Goal: Task Accomplishment & Management: Use online tool/utility

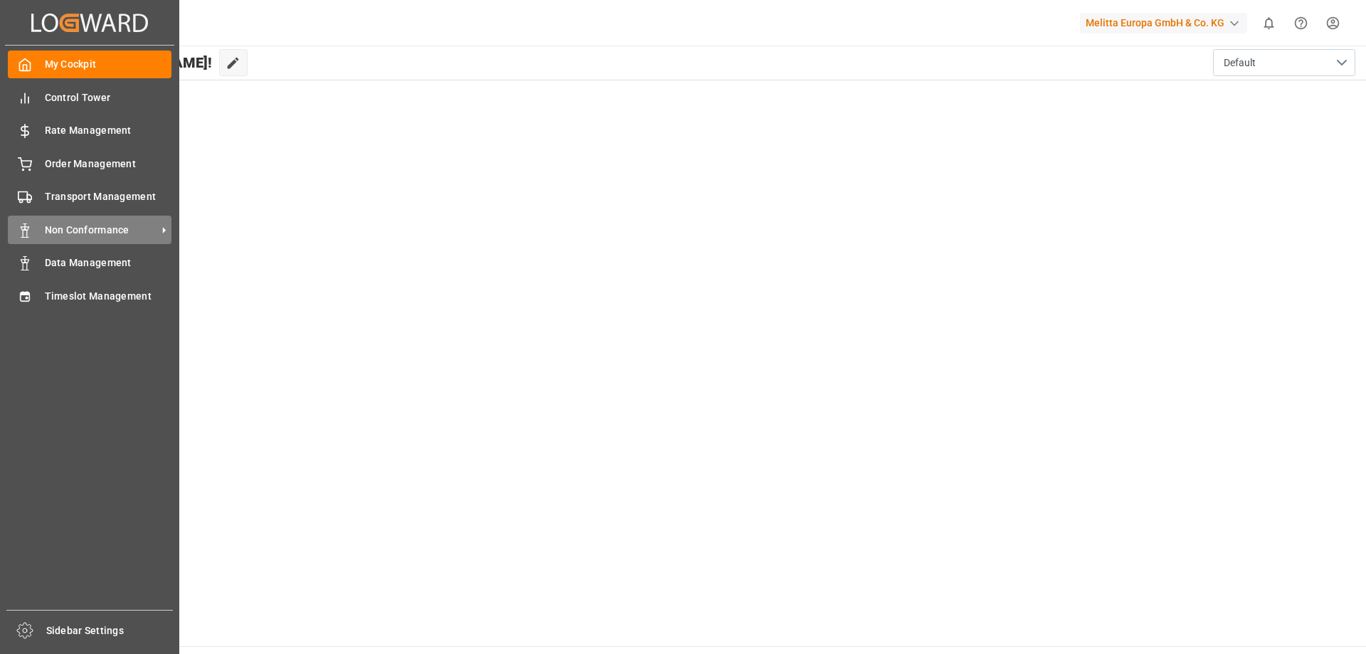
click at [97, 232] on span "Non Conformance" at bounding box center [101, 230] width 112 height 15
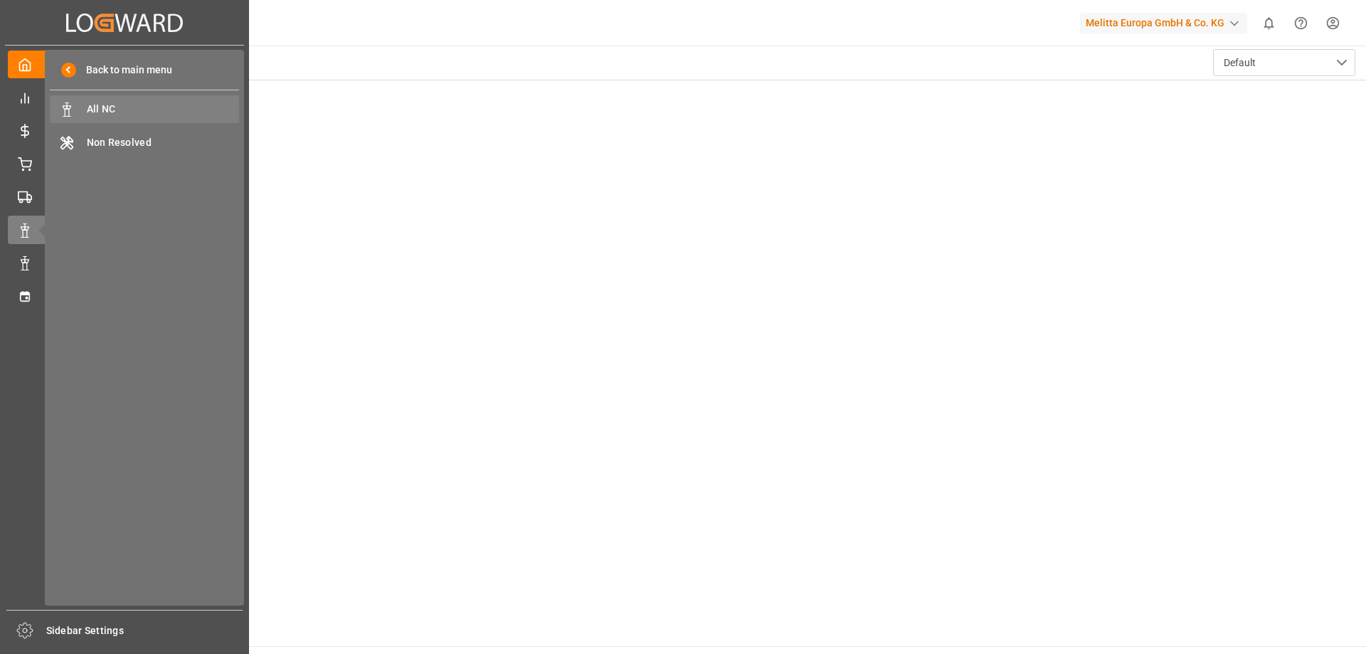
click at [166, 108] on span "All NC" at bounding box center [163, 109] width 153 height 15
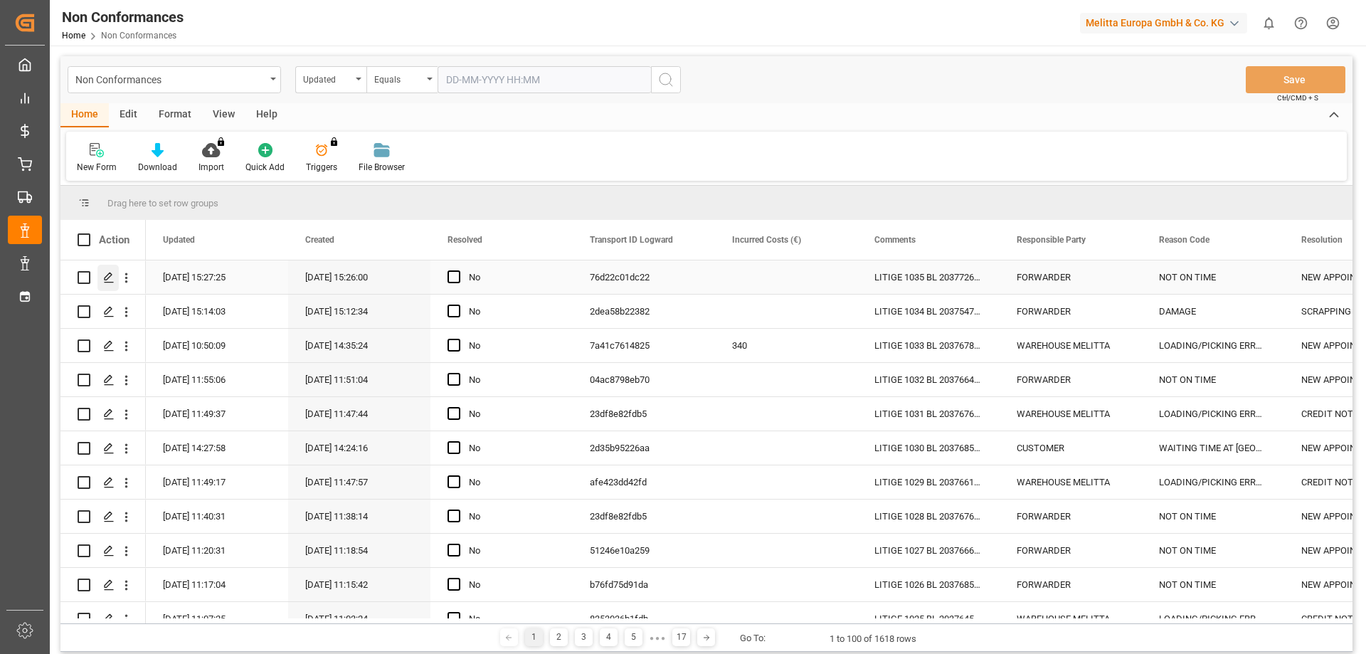
click at [110, 280] on icon "Press SPACE to select this row." at bounding box center [108, 277] width 11 height 11
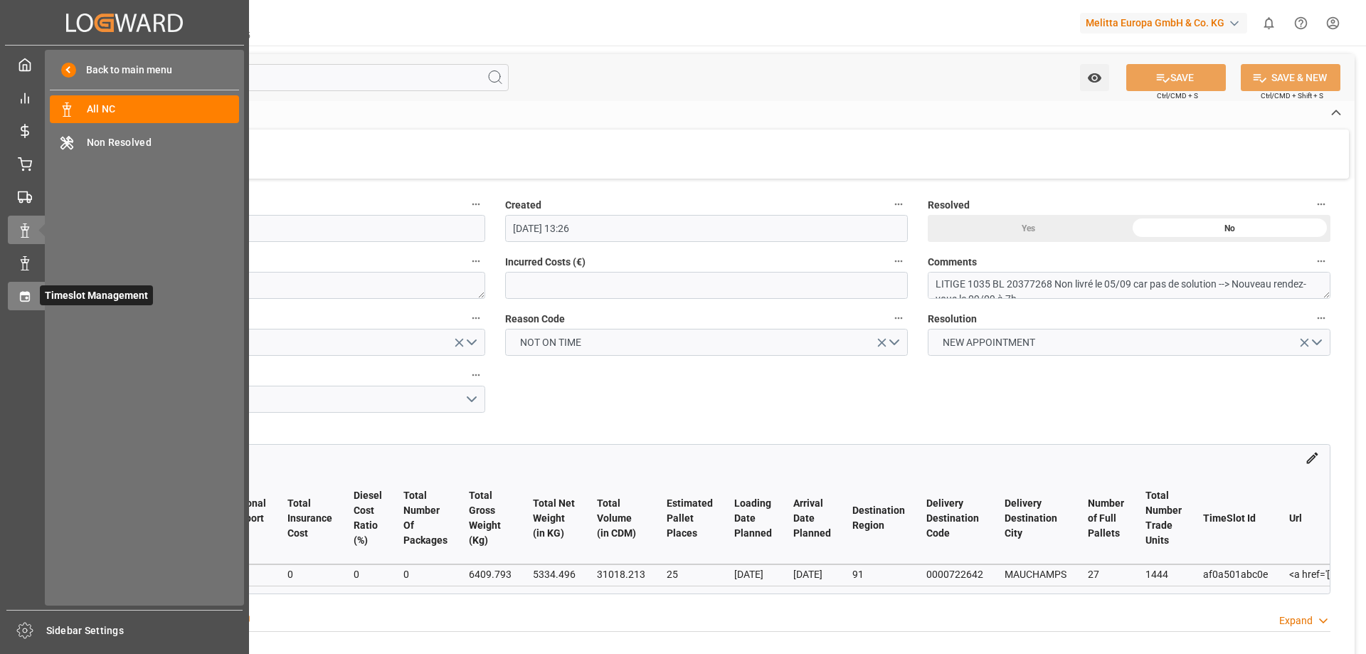
click at [43, 295] on span "Timeslot Management" at bounding box center [96, 295] width 113 height 20
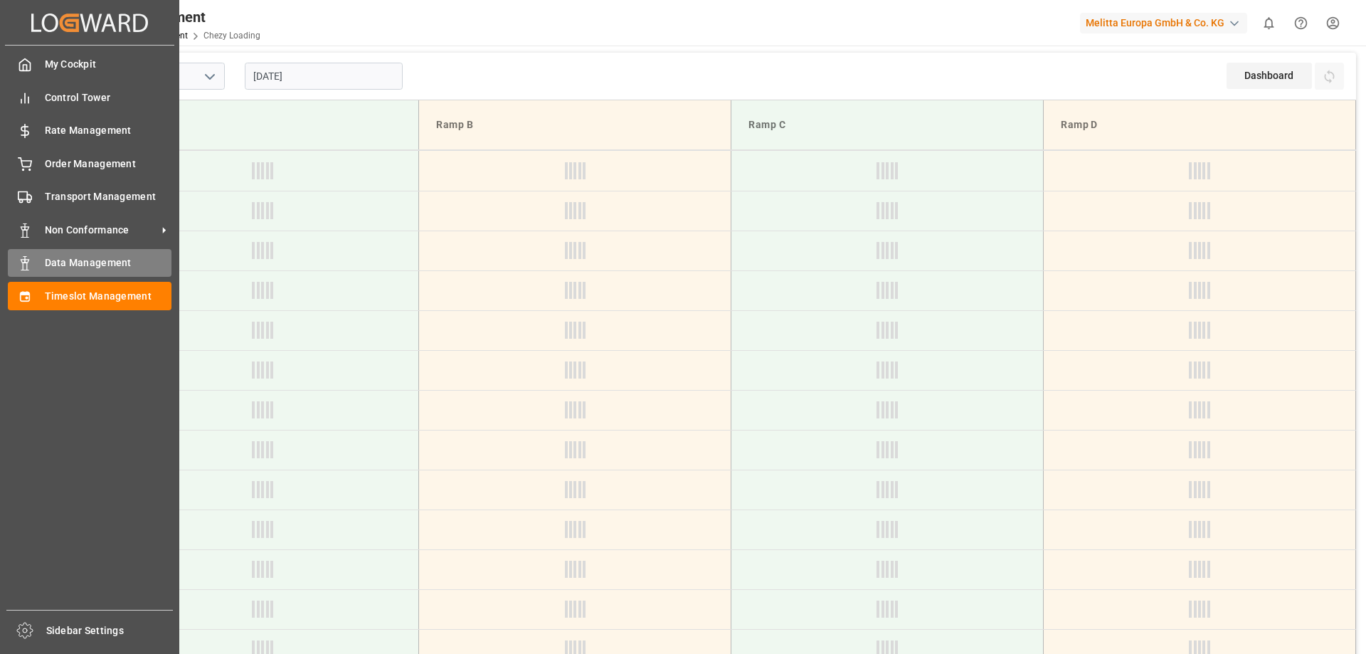
type input "Chezy Loading"
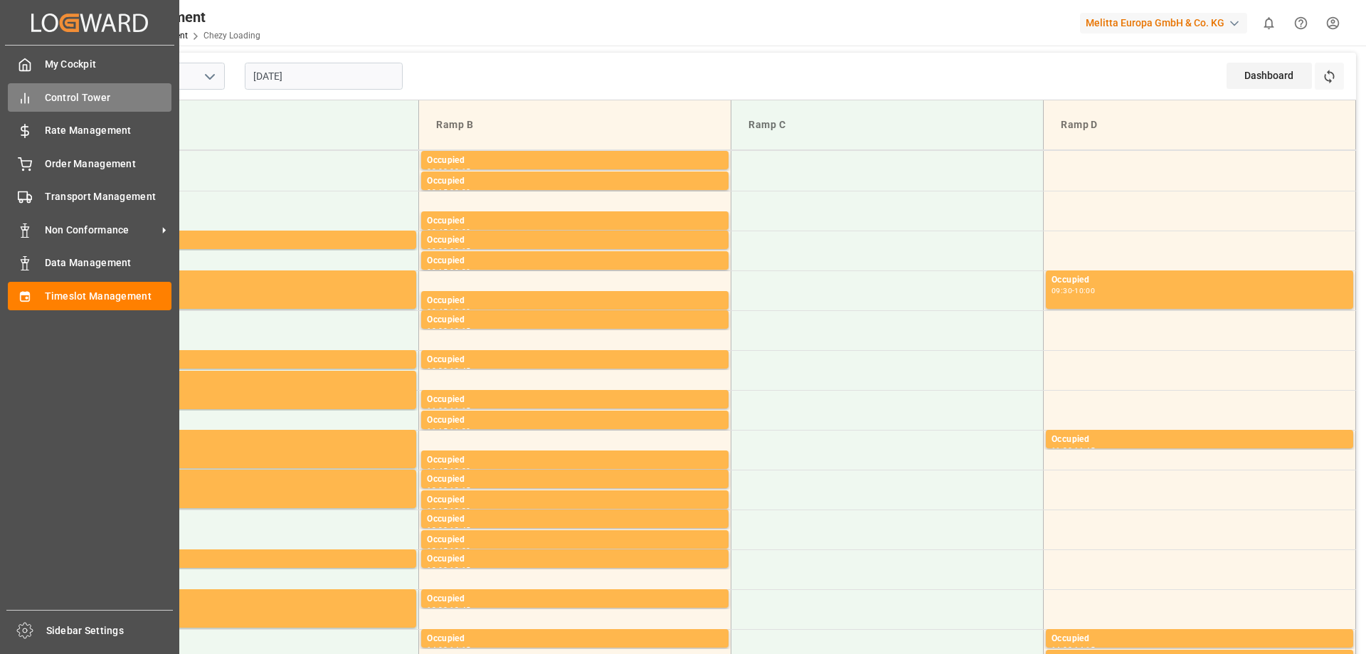
click at [107, 103] on span "Control Tower" at bounding box center [108, 97] width 127 height 15
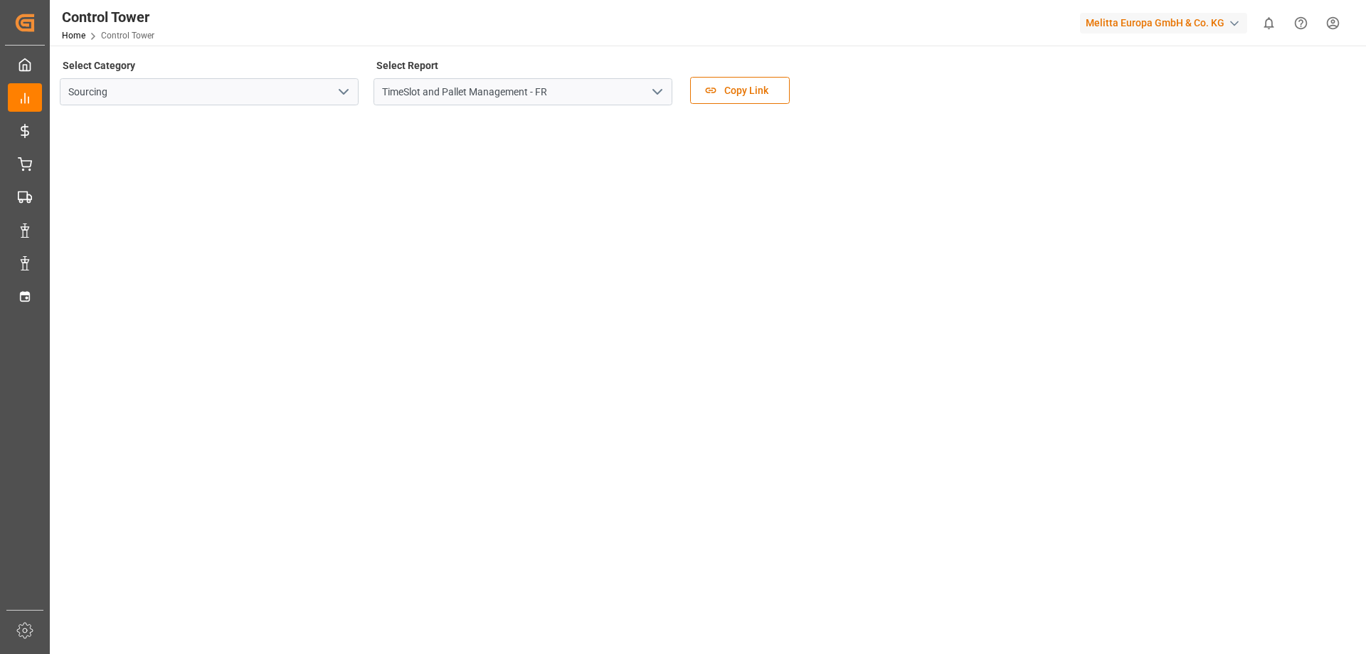
scroll to position [206, 0]
